Goal: Task Accomplishment & Management: Complete application form

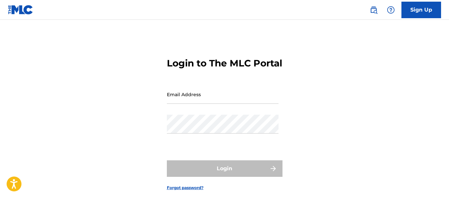
click at [188, 104] on input "Email Address" at bounding box center [223, 94] width 112 height 19
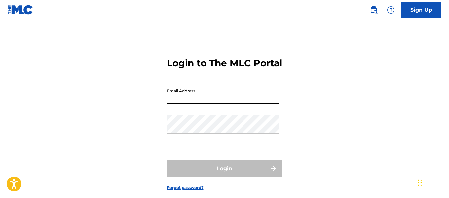
type input "[EMAIL_ADDRESS][DOMAIN_NAME]"
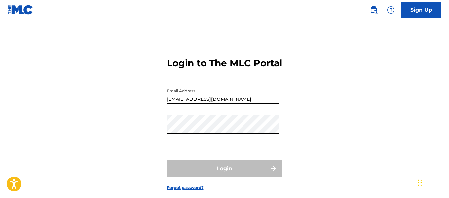
click at [421, 12] on link "Sign Up" at bounding box center [422, 10] width 40 height 17
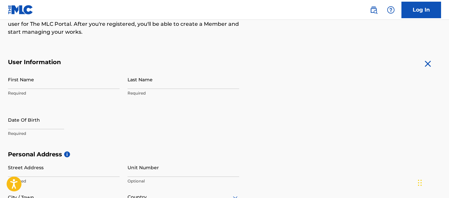
scroll to position [97, 0]
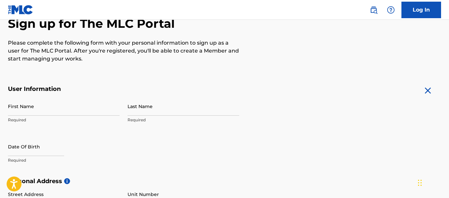
click at [109, 110] on input "First Name" at bounding box center [64, 106] width 112 height 19
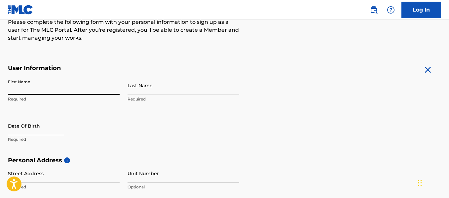
scroll to position [92, 0]
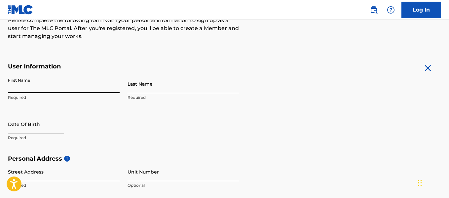
type input "[PERSON_NAME]"
type input "[STREET_ADDRESS][PERSON_NAME]"
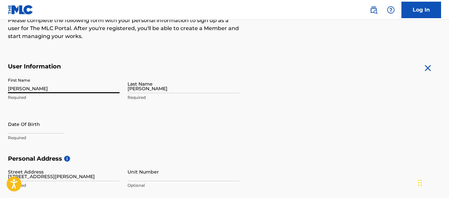
type input "Winnfield"
type input "[GEOGRAPHIC_DATA]"
type input "LA"
type input "71483"
type input "1"
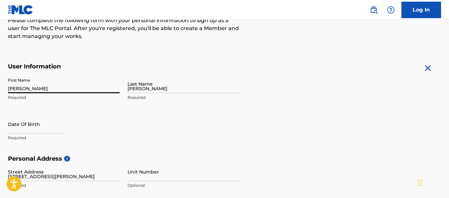
type input "318"
type input "6252425"
type input "[EMAIL_ADDRESS][DOMAIN_NAME]"
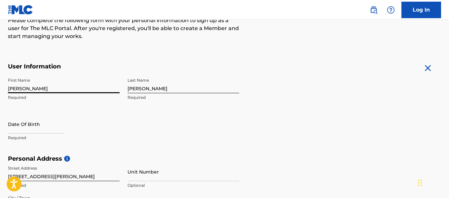
scroll to position [277, 0]
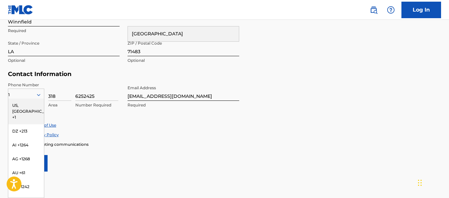
click at [185, 150] on form "User Information First Name [PERSON_NAME] Required Last Name [PERSON_NAME] Requ…" at bounding box center [224, 24] width 433 height 293
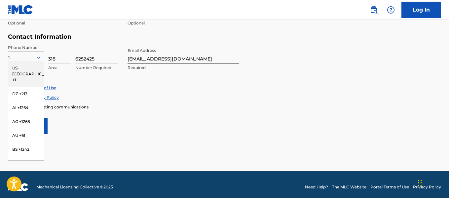
scroll to position [312, 0]
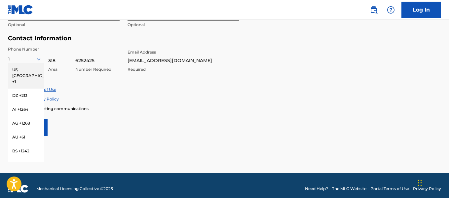
click at [23, 72] on div "US, [GEOGRAPHIC_DATA] +1" at bounding box center [26, 76] width 36 height 26
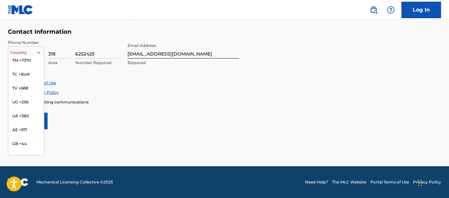
scroll to position [2769, 0]
click at [21, 65] on div "US, [GEOGRAPHIC_DATA] +1" at bounding box center [26, 69] width 36 height 26
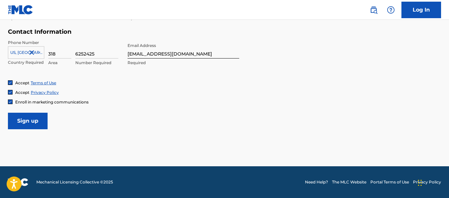
click at [101, 55] on input "6252425" at bounding box center [96, 49] width 43 height 19
type input "4514487"
click at [201, 55] on input "[EMAIL_ADDRESS][DOMAIN_NAME]" at bounding box center [184, 49] width 112 height 19
click at [29, 120] on input "Sign up" at bounding box center [28, 121] width 40 height 17
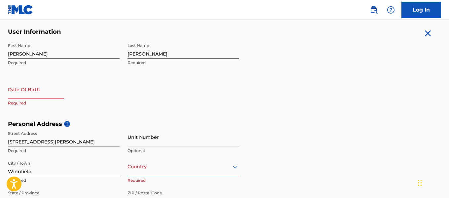
scroll to position [125, 0]
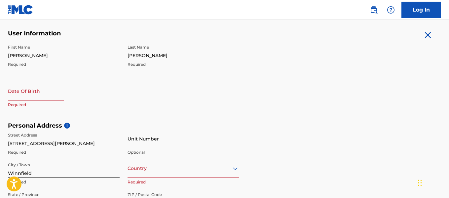
click at [50, 98] on input "text" at bounding box center [36, 91] width 56 height 19
select select "7"
select select "2025"
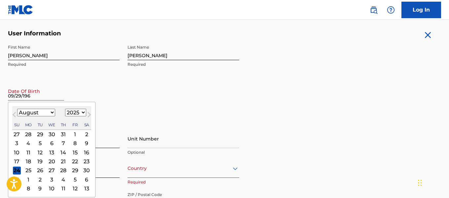
type input "[DATE]"
click at [279, 121] on form "User Information First Name [PERSON_NAME] Last Name [PERSON_NAME] Required Date…" at bounding box center [224, 176] width 433 height 293
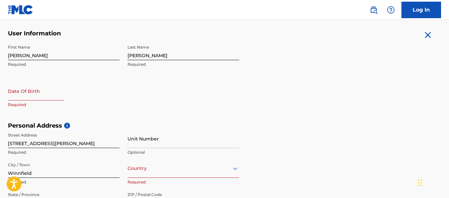
click at [42, 93] on input "text" at bounding box center [36, 91] width 56 height 19
select select "7"
select select "2025"
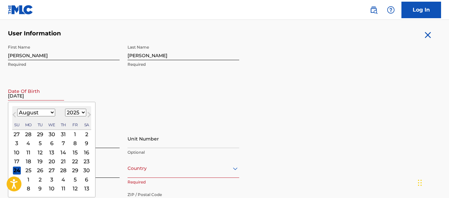
type input "[DATE]"
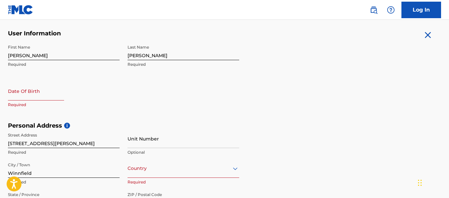
click at [34, 97] on input "text" at bounding box center [36, 91] width 56 height 19
select select "7"
select select "2025"
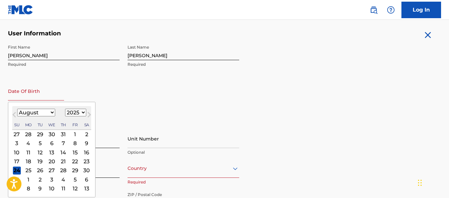
click at [51, 112] on select "January February March April May June July August September October November De…" at bounding box center [36, 113] width 38 height 8
select select "8"
click at [17, 109] on select "January February March April May June July August September October November De…" at bounding box center [36, 113] width 38 height 8
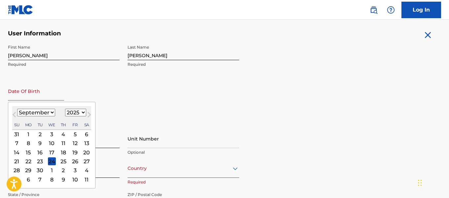
click at [29, 170] on div "29" at bounding box center [28, 171] width 8 height 8
type input "[DATE]"
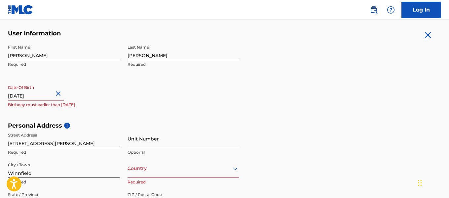
click at [61, 96] on input "[DATE]" at bounding box center [36, 91] width 56 height 19
select select "8"
select select "2025"
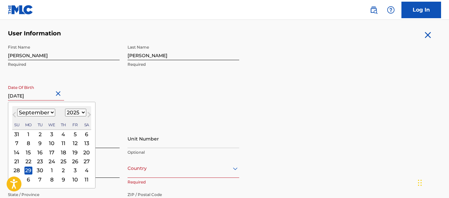
click at [84, 112] on button "Next Month" at bounding box center [89, 116] width 11 height 11
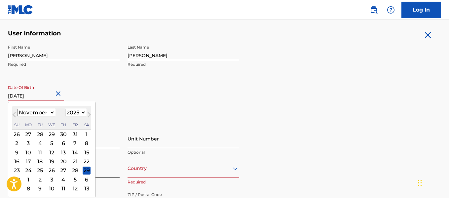
click at [84, 112] on button "Next Month" at bounding box center [89, 116] width 11 height 11
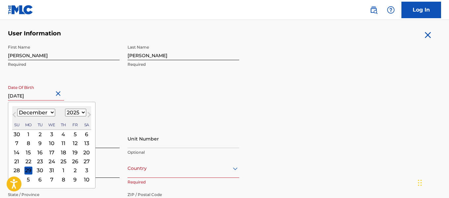
click at [84, 112] on button "Next Month" at bounding box center [89, 116] width 11 height 11
select select "0"
select select "2026"
click at [84, 112] on button "Next Month" at bounding box center [89, 116] width 11 height 11
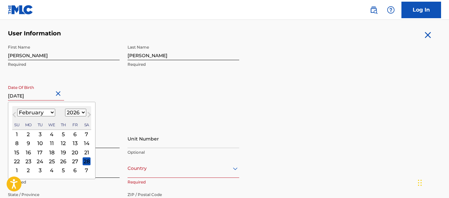
select select "2"
click at [57, 96] on input "[DATE]" at bounding box center [36, 91] width 56 height 19
type input "[DATE]"
select select "8"
select select "1968"
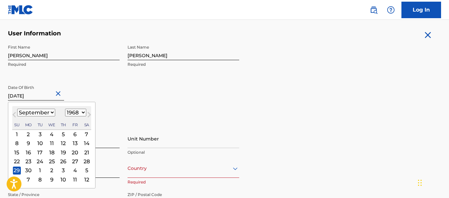
type input "[DATE]"
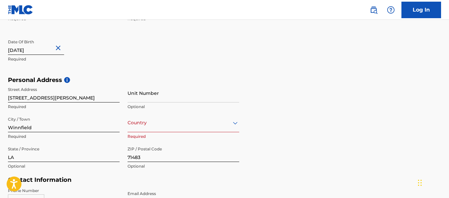
scroll to position [205, 0]
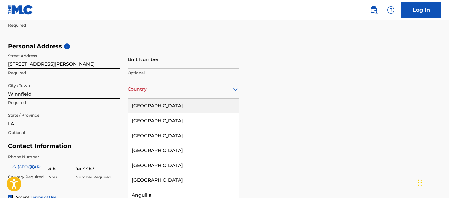
click at [156, 107] on div "[GEOGRAPHIC_DATA]" at bounding box center [183, 105] width 111 height 15
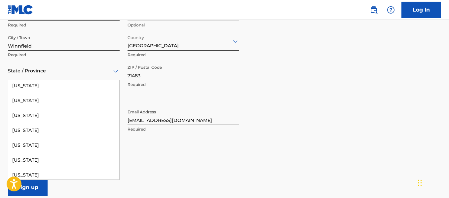
scroll to position [226, 0]
click at [26, 157] on div "[US_STATE]" at bounding box center [63, 159] width 111 height 15
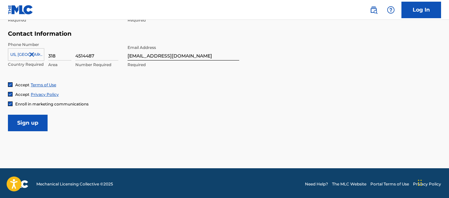
scroll to position [319, 0]
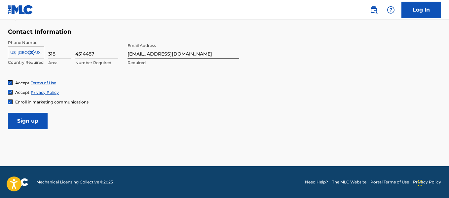
click at [31, 126] on input "Sign up" at bounding box center [28, 121] width 40 height 17
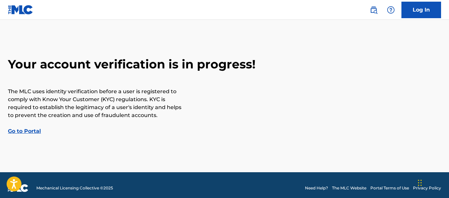
scroll to position [17, 0]
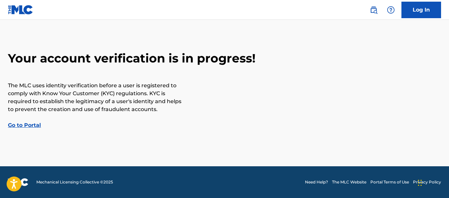
click at [14, 126] on link "Go to Portal" at bounding box center [24, 125] width 33 height 6
click at [14, 126] on div "Log In Your account verification is in progress! The MLC uses identity verifica…" at bounding box center [224, 90] width 449 height 215
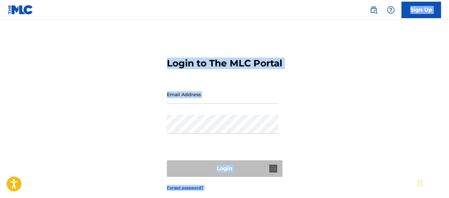
click at [421, 13] on link "Sign Up" at bounding box center [422, 10] width 40 height 17
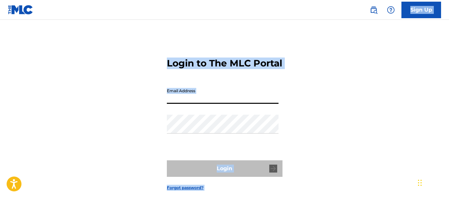
click at [209, 104] on input "Email Address" at bounding box center [223, 94] width 112 height 19
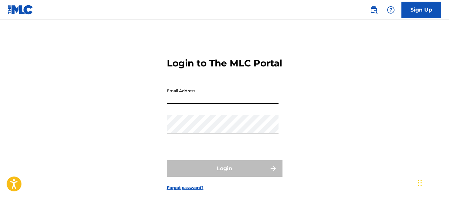
type input "[EMAIL_ADDRESS][DOMAIN_NAME]"
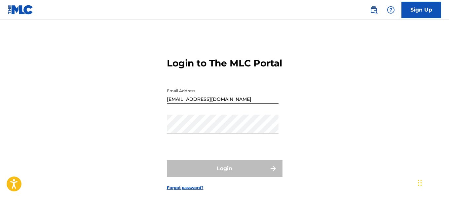
click at [421, 11] on link "Sign Up" at bounding box center [422, 10] width 40 height 17
